Goal: Download file/media

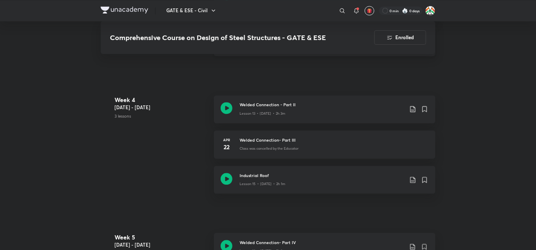
scroll to position [842, 0]
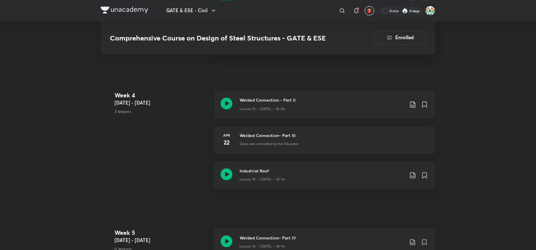
click at [411, 103] on icon at bounding box center [412, 104] width 7 height 7
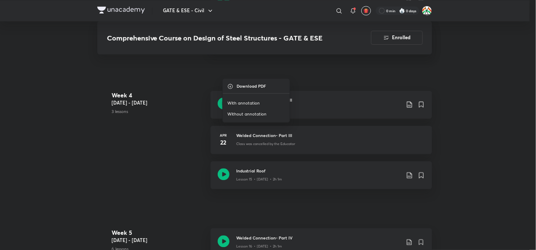
click at [237, 101] on p "With annotation" at bounding box center [243, 103] width 32 height 6
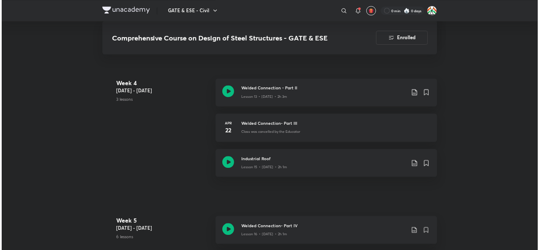
scroll to position [884, 0]
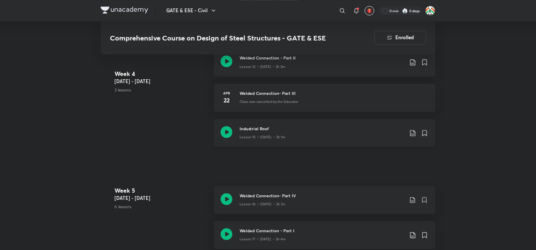
click at [413, 133] on icon at bounding box center [412, 133] width 5 height 6
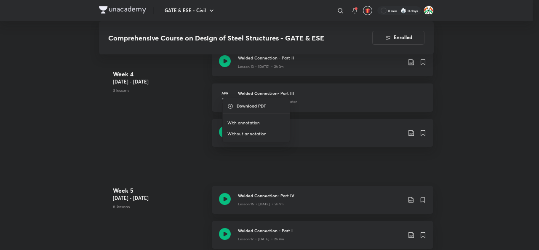
click at [248, 120] on p "With annotation" at bounding box center [243, 123] width 32 height 6
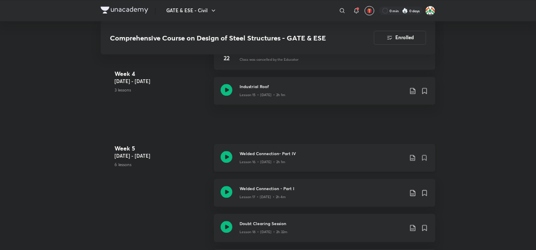
scroll to position [969, 0]
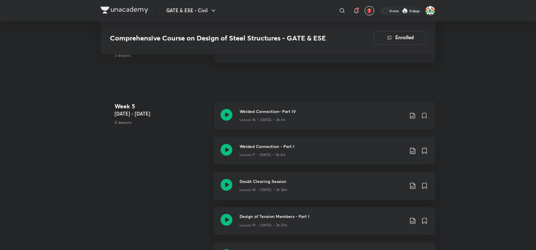
click at [414, 115] on icon at bounding box center [412, 115] width 5 height 6
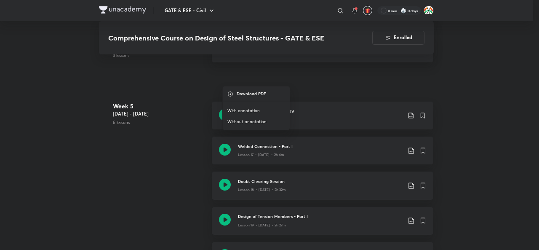
click at [246, 108] on p "With annotation" at bounding box center [243, 111] width 32 height 6
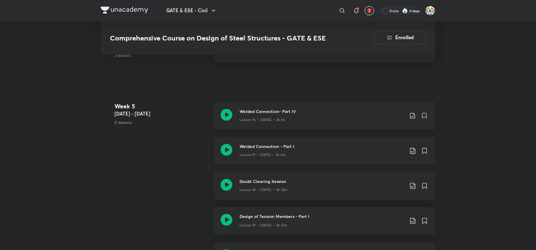
click at [414, 150] on icon at bounding box center [412, 150] width 7 height 7
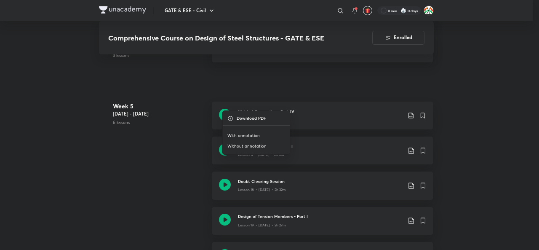
click at [250, 134] on p "With annotation" at bounding box center [243, 136] width 32 height 6
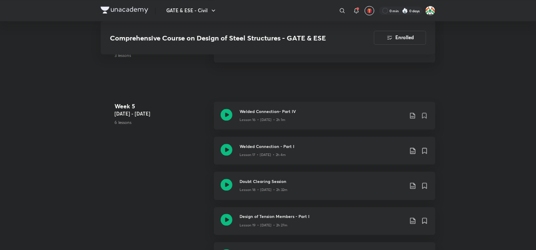
scroll to position [1011, 0]
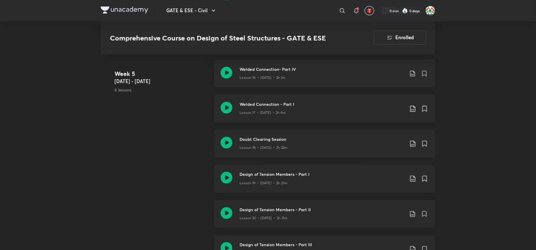
click at [414, 143] on icon at bounding box center [412, 143] width 7 height 7
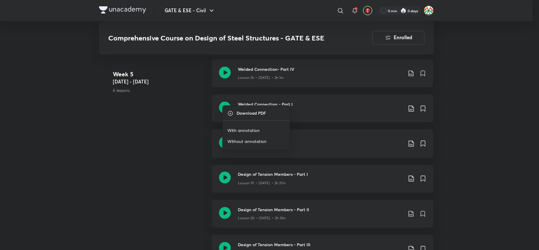
click at [245, 126] on li "With annotation" at bounding box center [256, 130] width 67 height 11
click at [235, 128] on p "With annotation" at bounding box center [243, 131] width 32 height 6
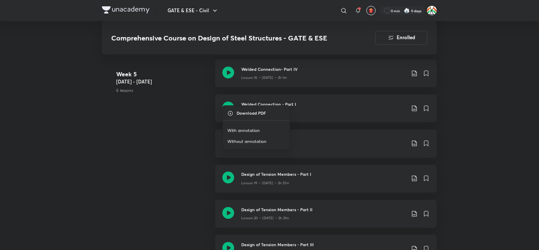
click at [149, 144] on div "Download PDF With annotation Without annotation" at bounding box center [269, 125] width 539 height 250
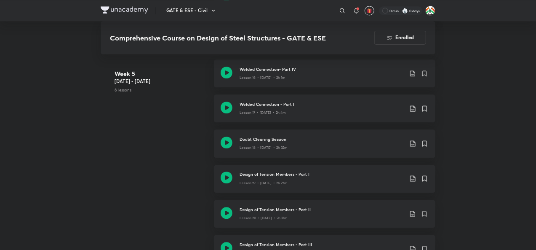
scroll to position [1053, 0]
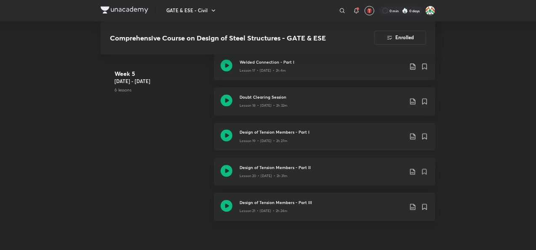
click at [414, 137] on icon at bounding box center [412, 136] width 7 height 7
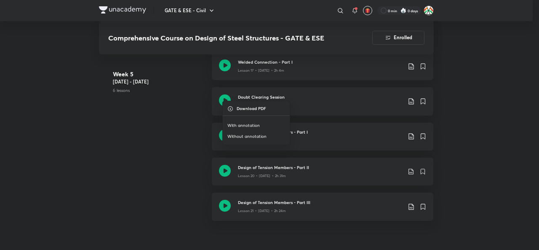
click at [241, 124] on p "With annotation" at bounding box center [243, 126] width 32 height 6
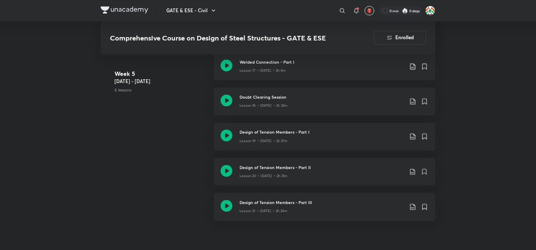
click at [165, 157] on div "Week [DATE] - [DATE] 6 lessons Welded Connection- Part IV Lesson 16 • [DATE] • …" at bounding box center [268, 122] width 335 height 211
click at [413, 171] on icon at bounding box center [412, 171] width 7 height 7
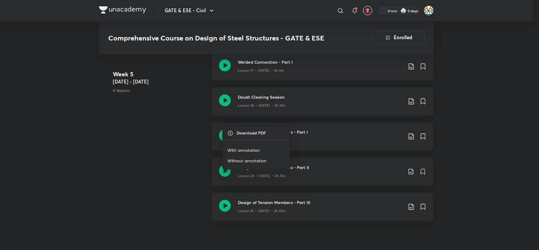
click at [254, 149] on p "With annotation" at bounding box center [243, 150] width 32 height 6
